Goal: Information Seeking & Learning: Learn about a topic

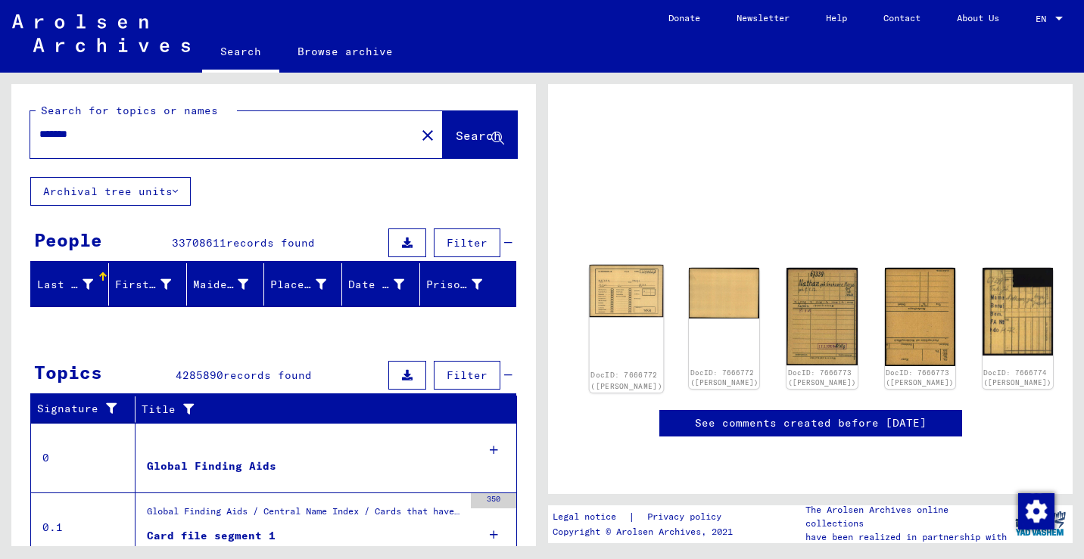
click at [609, 279] on img at bounding box center [627, 291] width 74 height 52
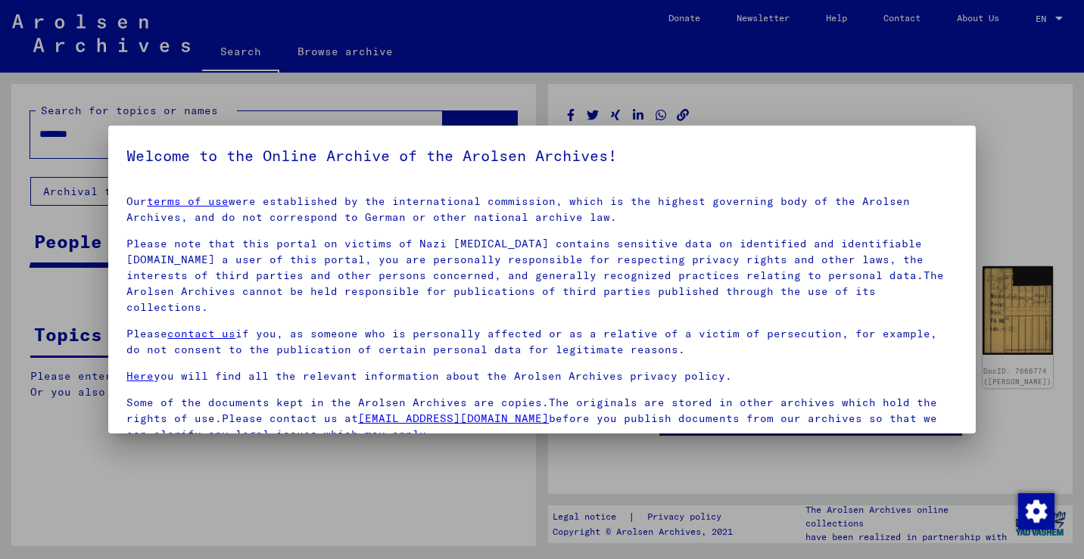
scroll to position [113, 0]
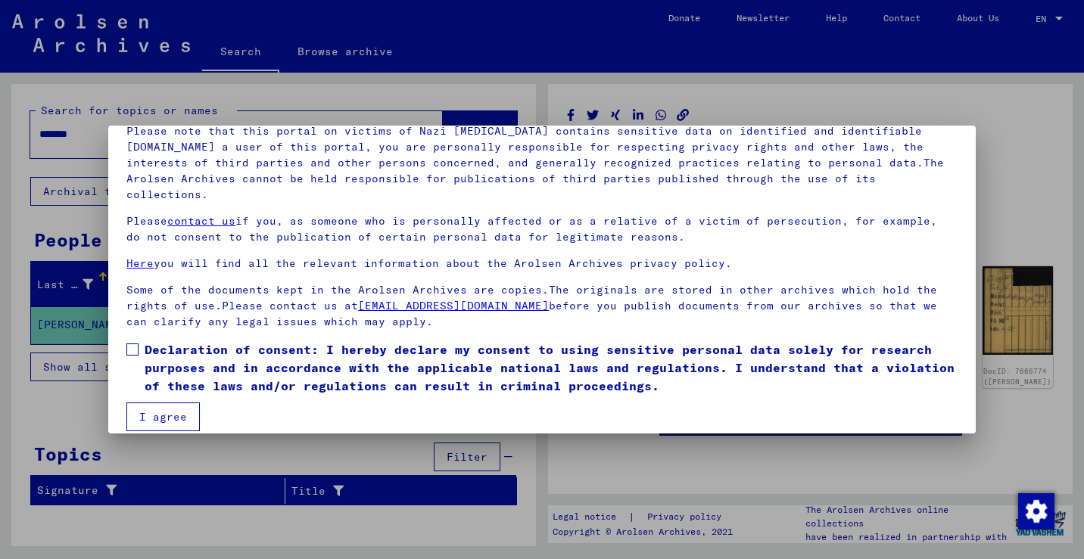
click at [127, 344] on span at bounding box center [132, 350] width 12 height 12
click at [144, 403] on button "I agree" at bounding box center [162, 417] width 73 height 29
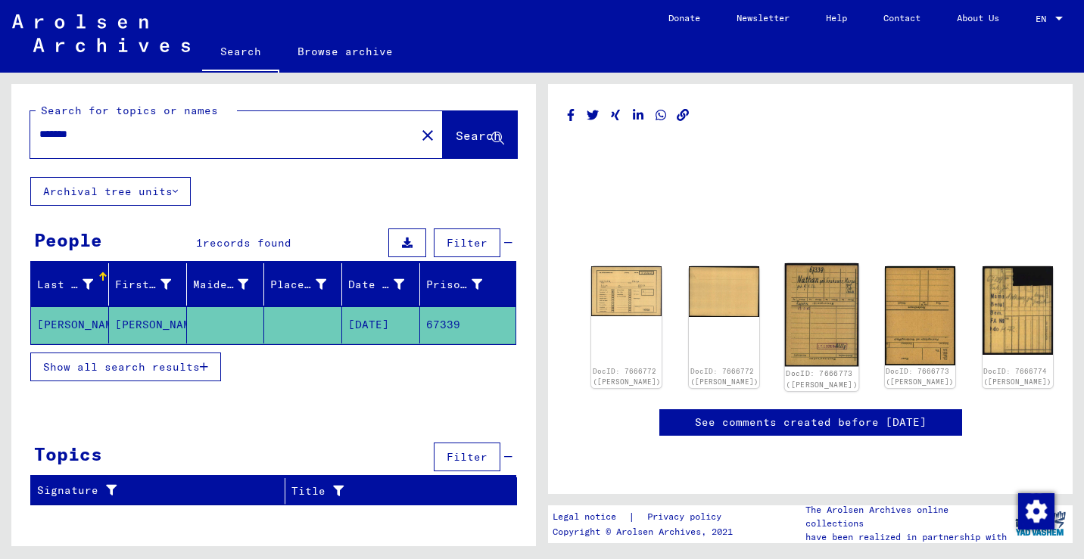
click at [785, 285] on img at bounding box center [822, 314] width 74 height 103
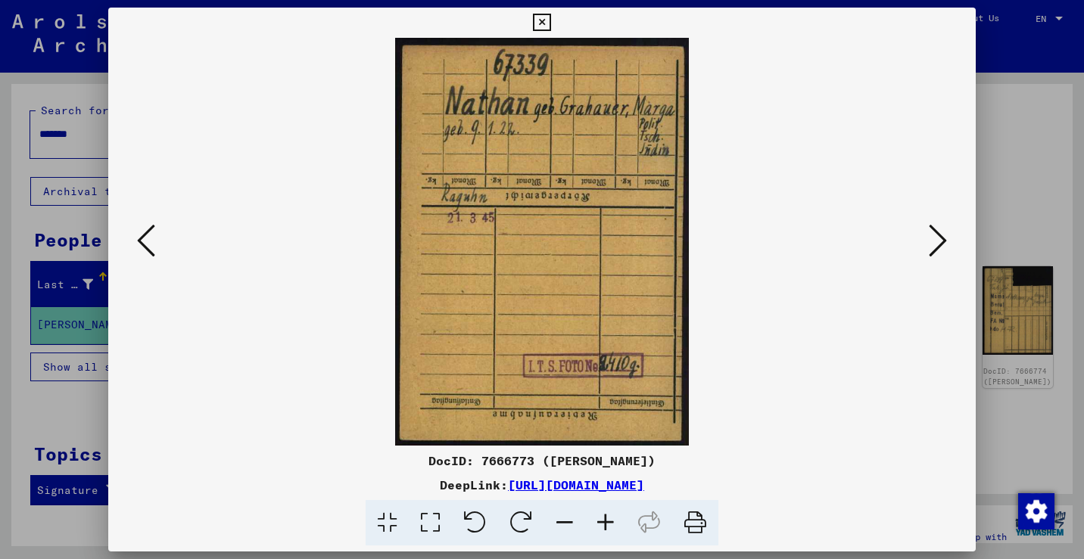
click at [951, 237] on div at bounding box center [542, 242] width 868 height 408
click at [930, 239] on icon at bounding box center [938, 241] width 18 height 36
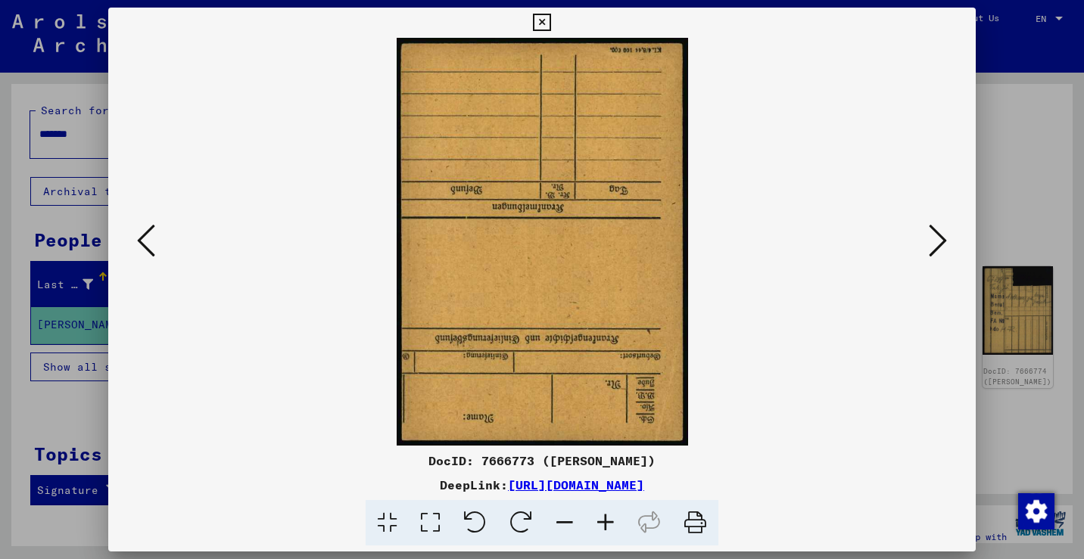
click at [930, 239] on icon at bounding box center [938, 241] width 18 height 36
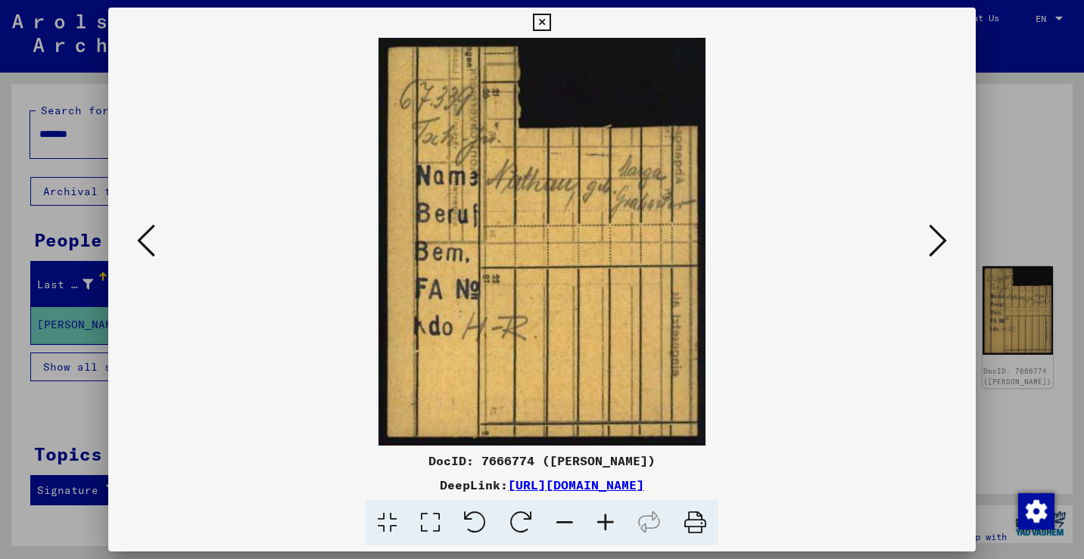
click at [930, 239] on icon at bounding box center [938, 241] width 18 height 36
